Goal: Find specific page/section: Find specific page/section

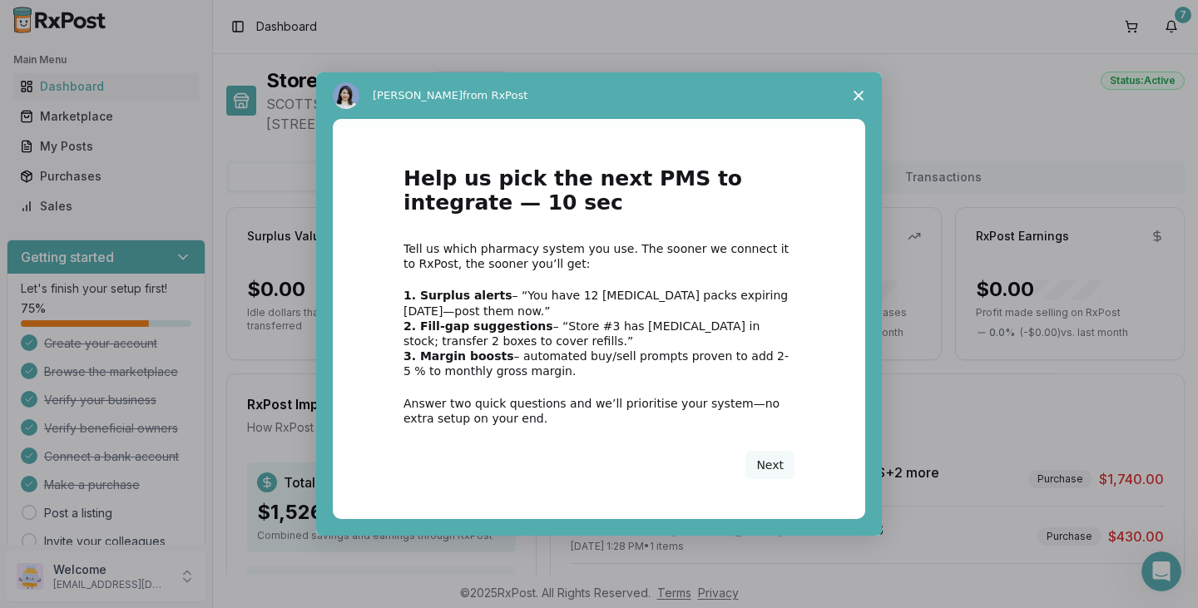
click at [862, 99] on polygon "Close survey" at bounding box center [858, 96] width 10 height 10
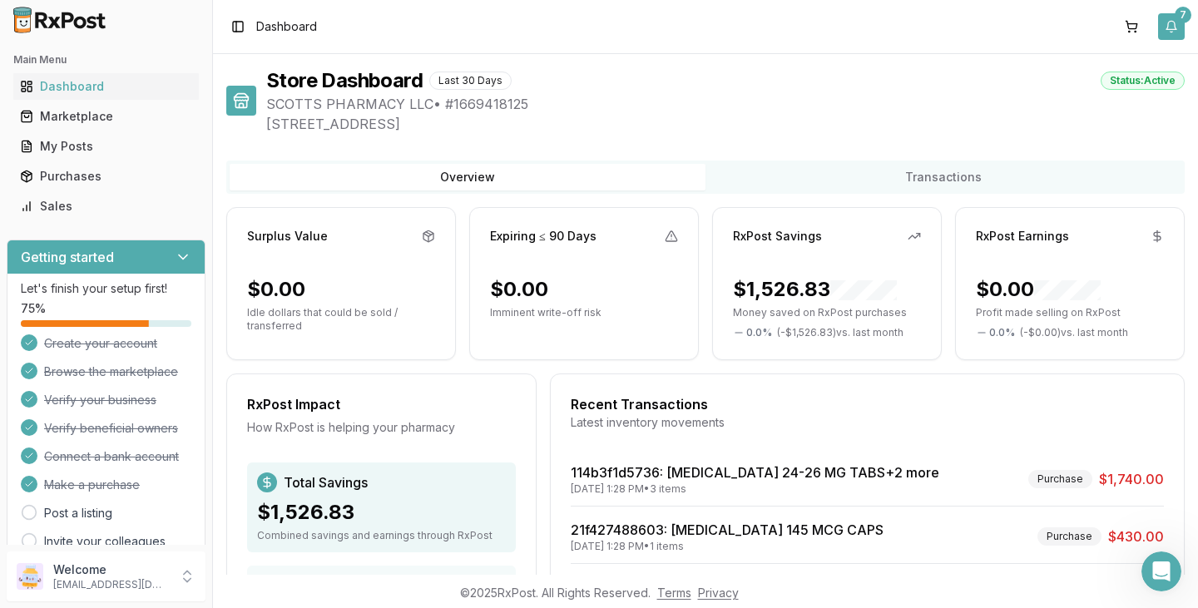
click at [1171, 28] on button "7" at bounding box center [1171, 26] width 27 height 27
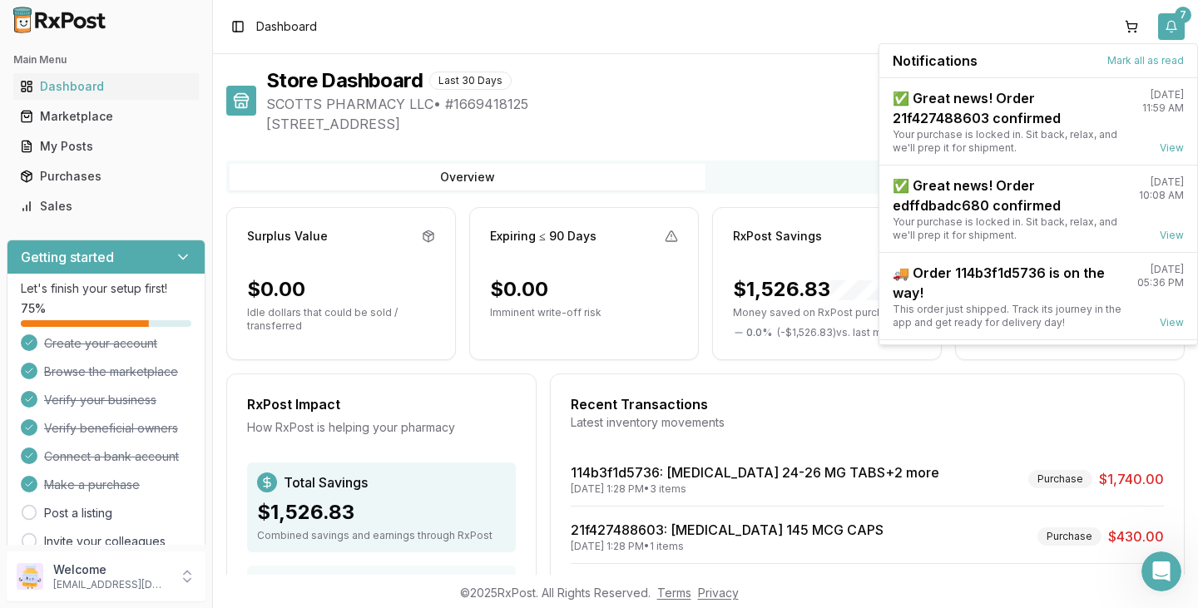
click at [1171, 28] on button "7" at bounding box center [1171, 26] width 27 height 27
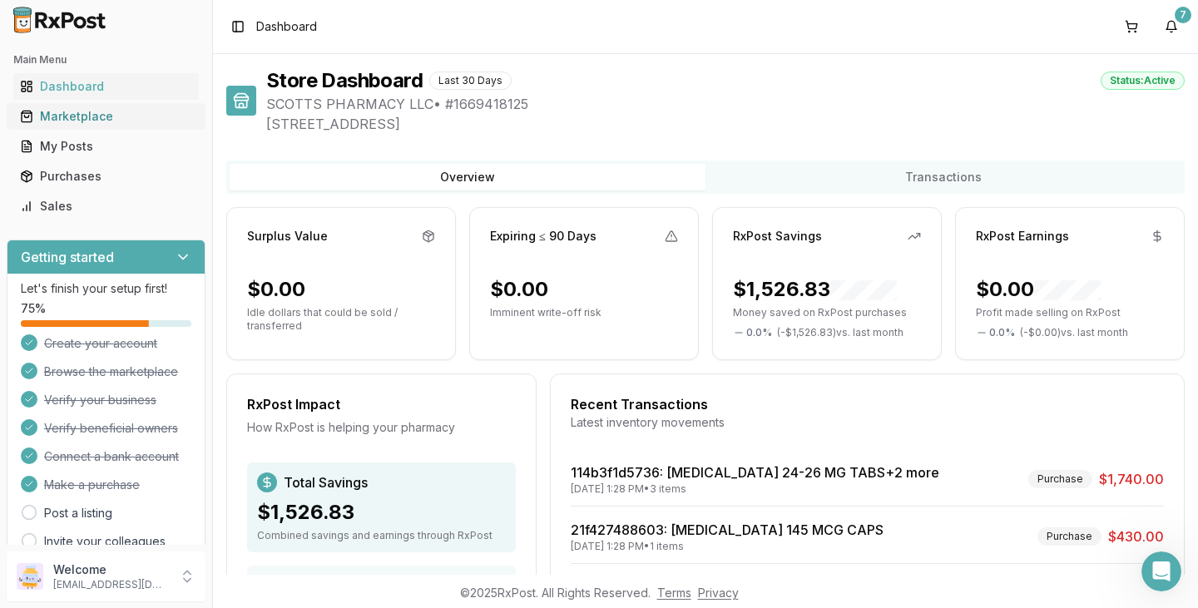
click at [81, 114] on div "Marketplace" at bounding box center [106, 116] width 172 height 17
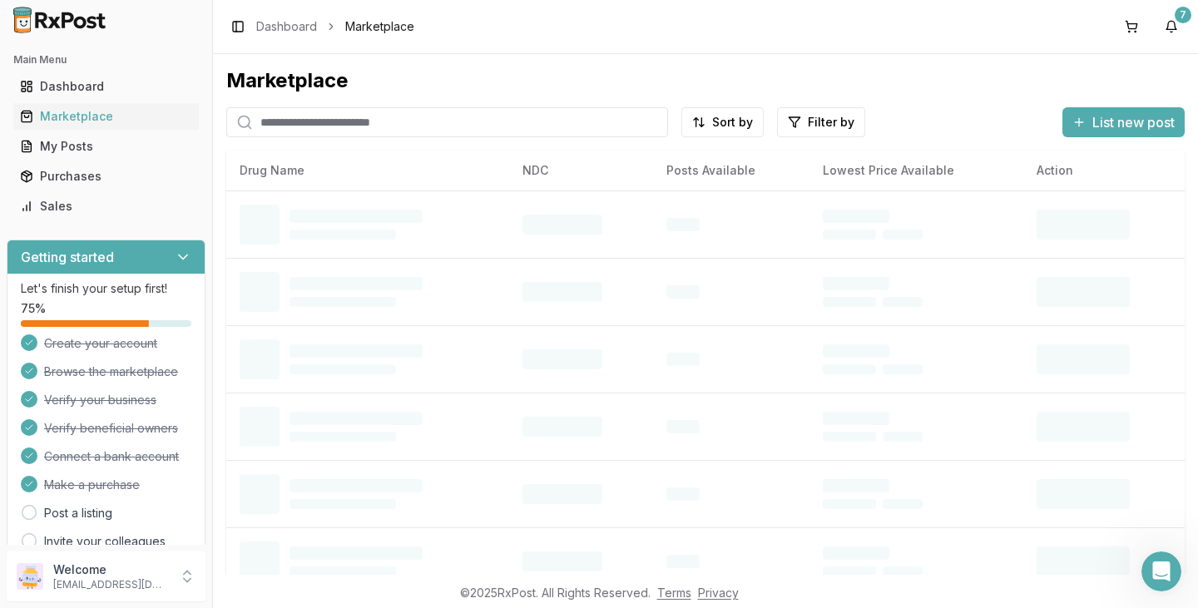
click at [385, 129] on input "search" at bounding box center [447, 122] width 442 height 30
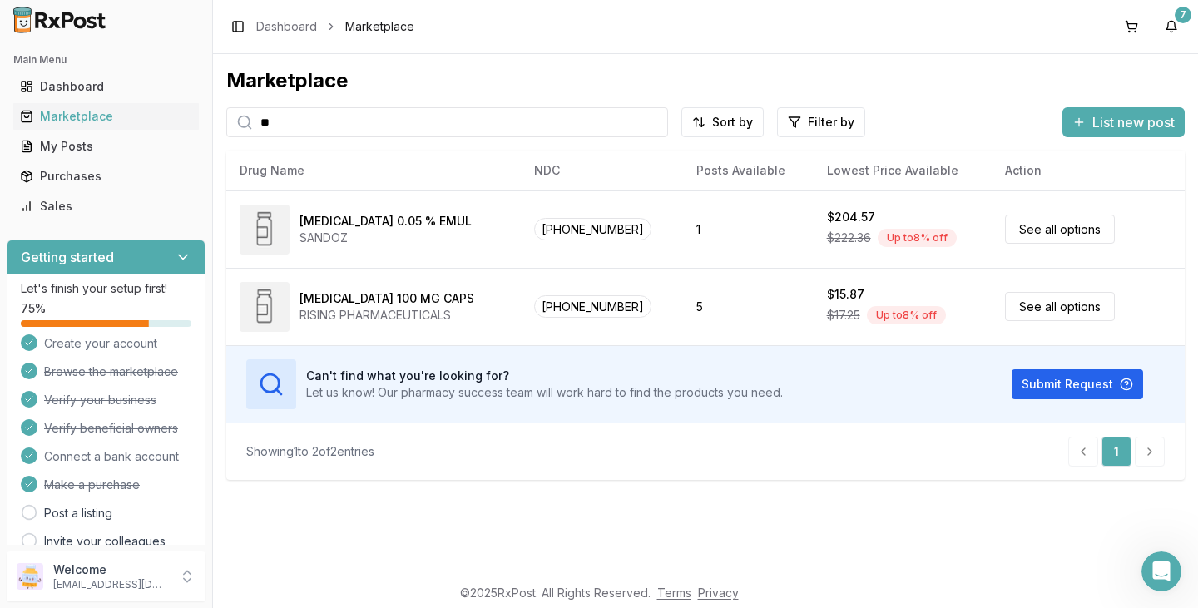
type input "*"
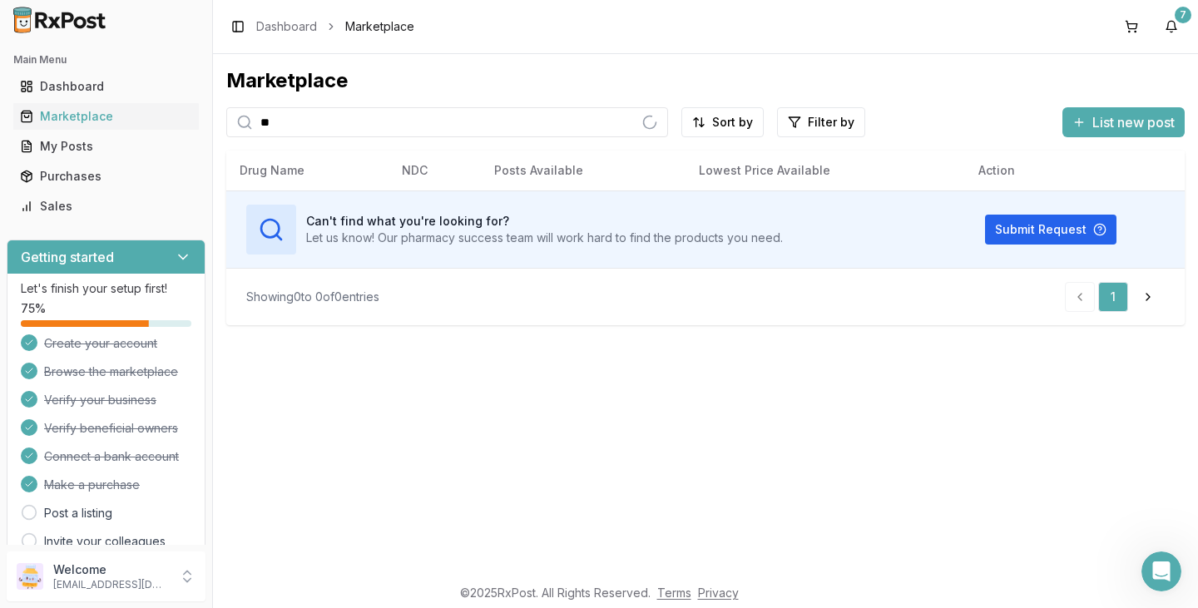
type input "*"
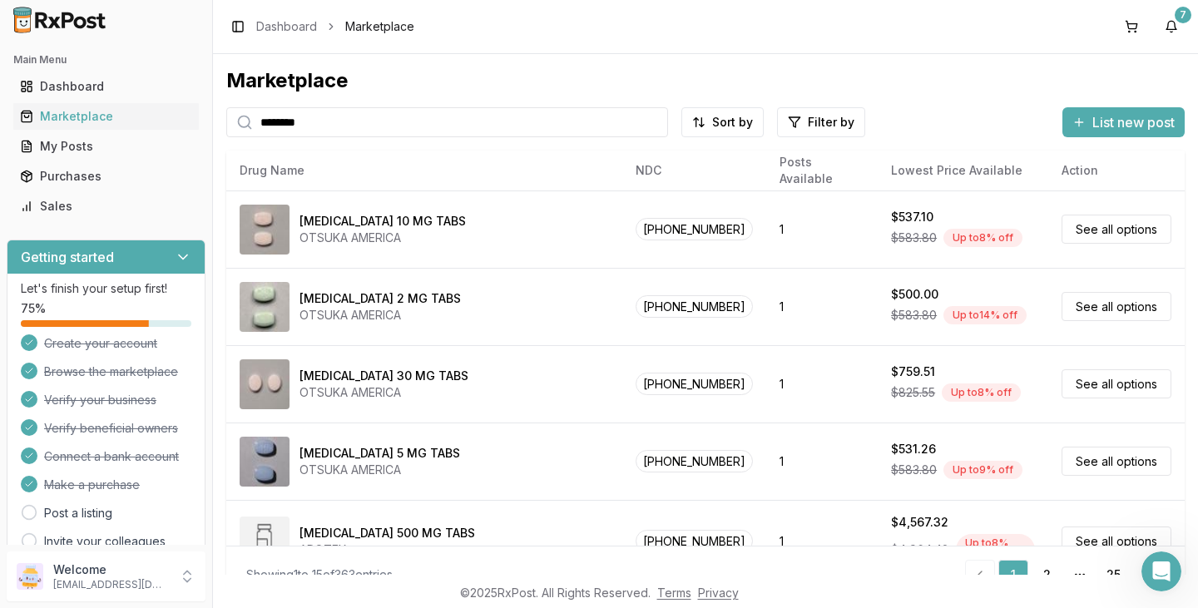
type input "********"
